Goal: Find specific page/section: Find specific page/section

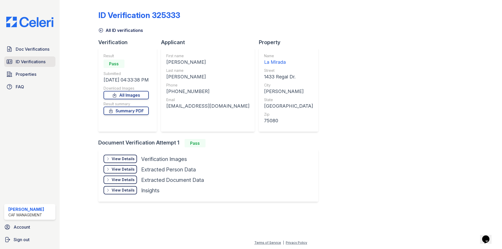
click at [25, 61] on span "ID Verifications" at bounding box center [31, 62] width 30 height 6
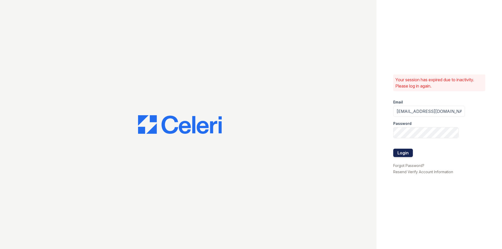
click at [411, 149] on button "Login" at bounding box center [403, 153] width 20 height 8
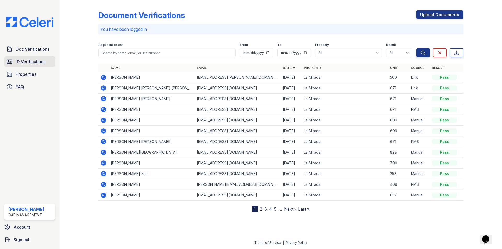
click at [21, 60] on span "ID Verifications" at bounding box center [31, 62] width 30 height 6
